Goal: Transaction & Acquisition: Book appointment/travel/reservation

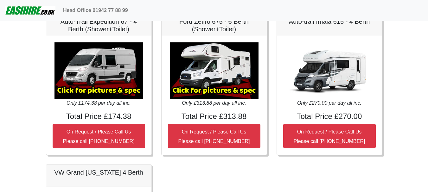
scroll to position [887, 0]
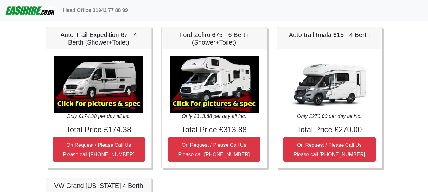
click at [238, 82] on img at bounding box center [214, 84] width 89 height 57
click at [223, 103] on img at bounding box center [214, 84] width 89 height 57
click at [213, 91] on img at bounding box center [214, 84] width 89 height 57
click at [214, 91] on img at bounding box center [214, 84] width 89 height 57
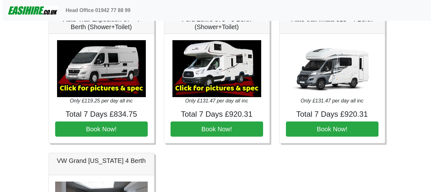
scroll to position [887, 0]
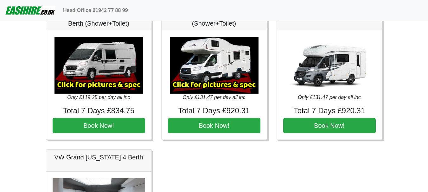
click at [229, 67] on img at bounding box center [214, 65] width 89 height 57
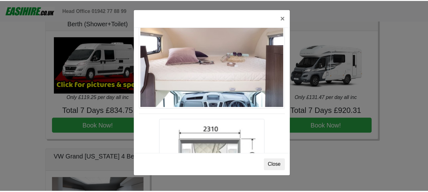
scroll to position [927, 0]
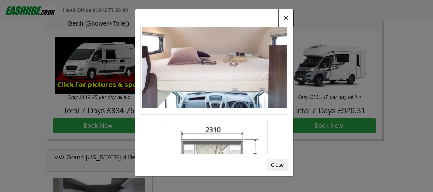
click at [287, 21] on button "×" at bounding box center [285, 18] width 15 height 18
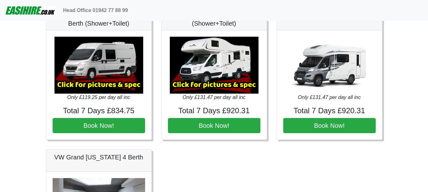
scroll to position [855, 0]
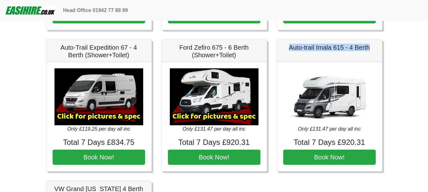
drag, startPoint x: 286, startPoint y: 49, endPoint x: 387, endPoint y: 53, distance: 101.4
copy h5 "Auto-trail Imala 615 - 4 Berth"
